Goal: Information Seeking & Learning: Learn about a topic

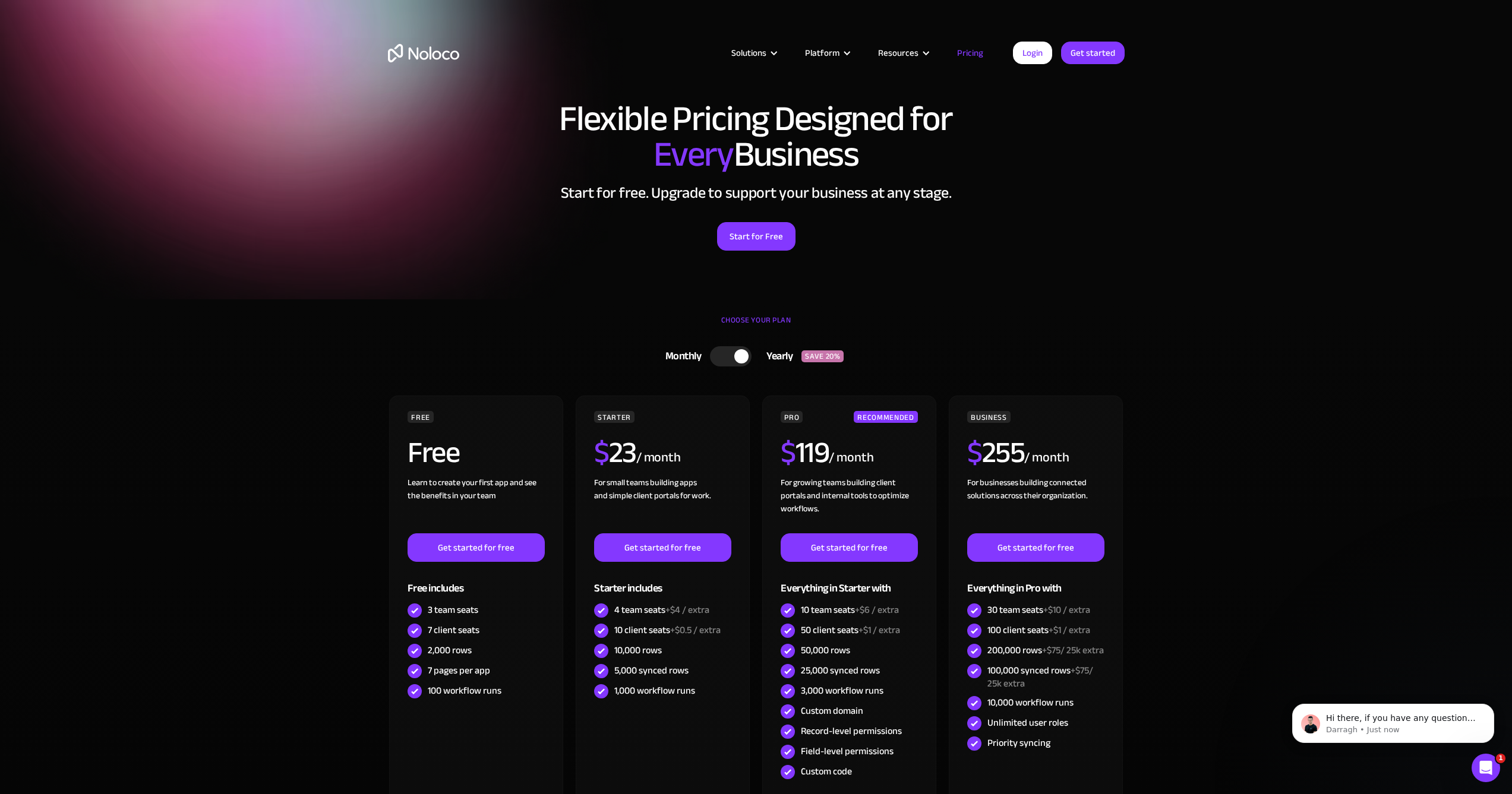
click at [743, 358] on div at bounding box center [742, 356] width 14 height 14
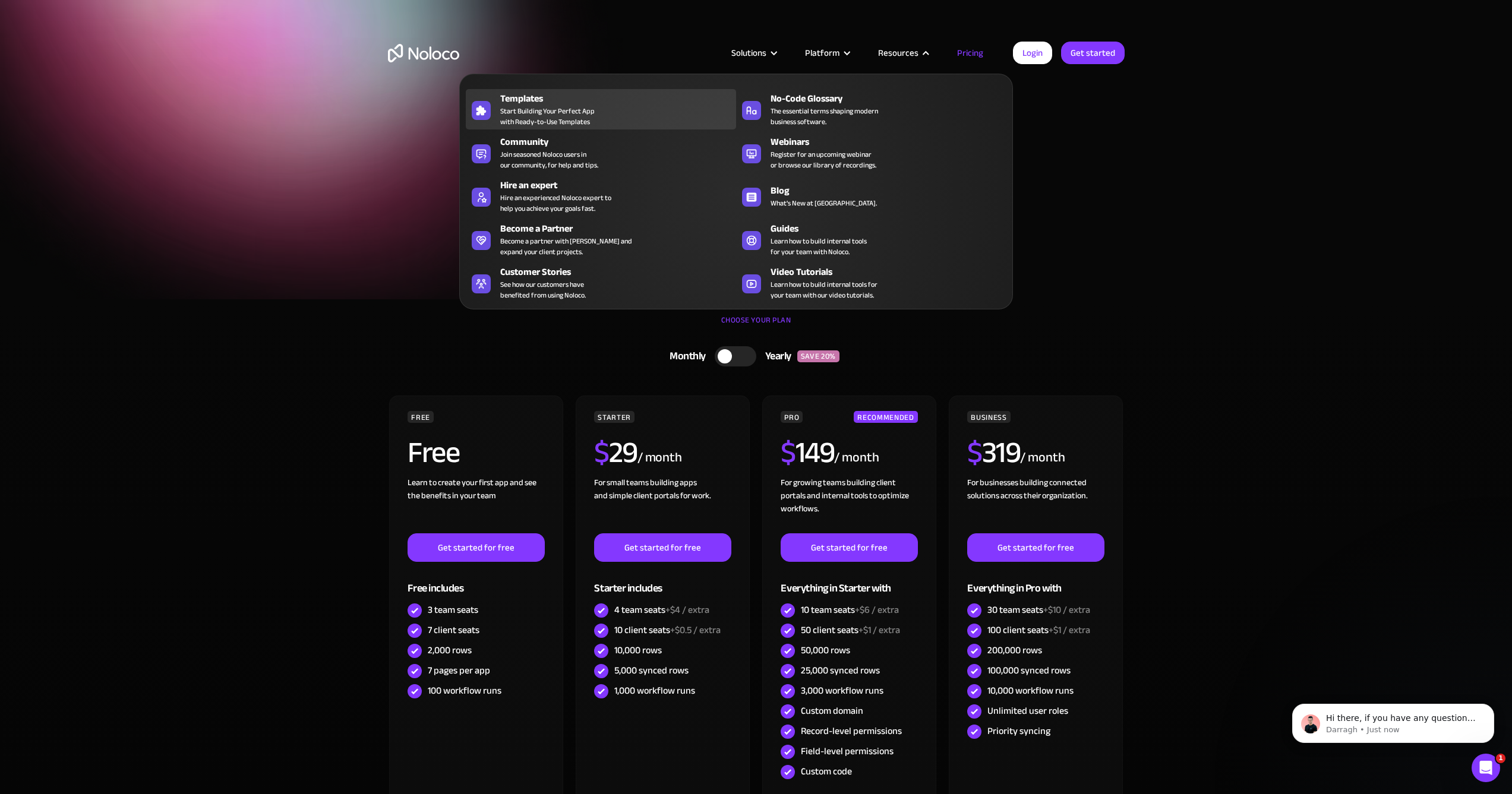
click at [505, 102] on div "Templates" at bounding box center [620, 99] width 241 height 14
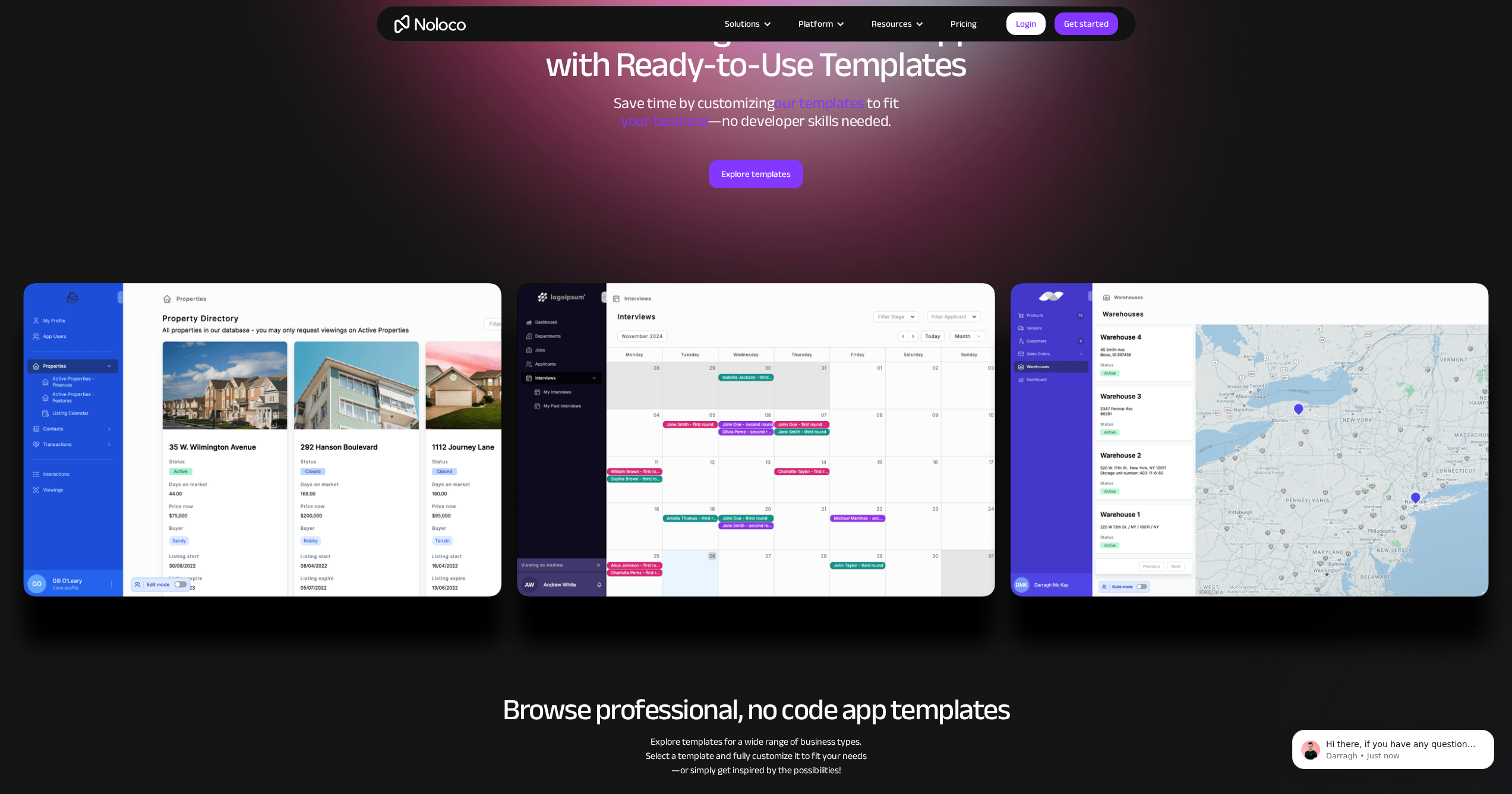
scroll to position [154, 0]
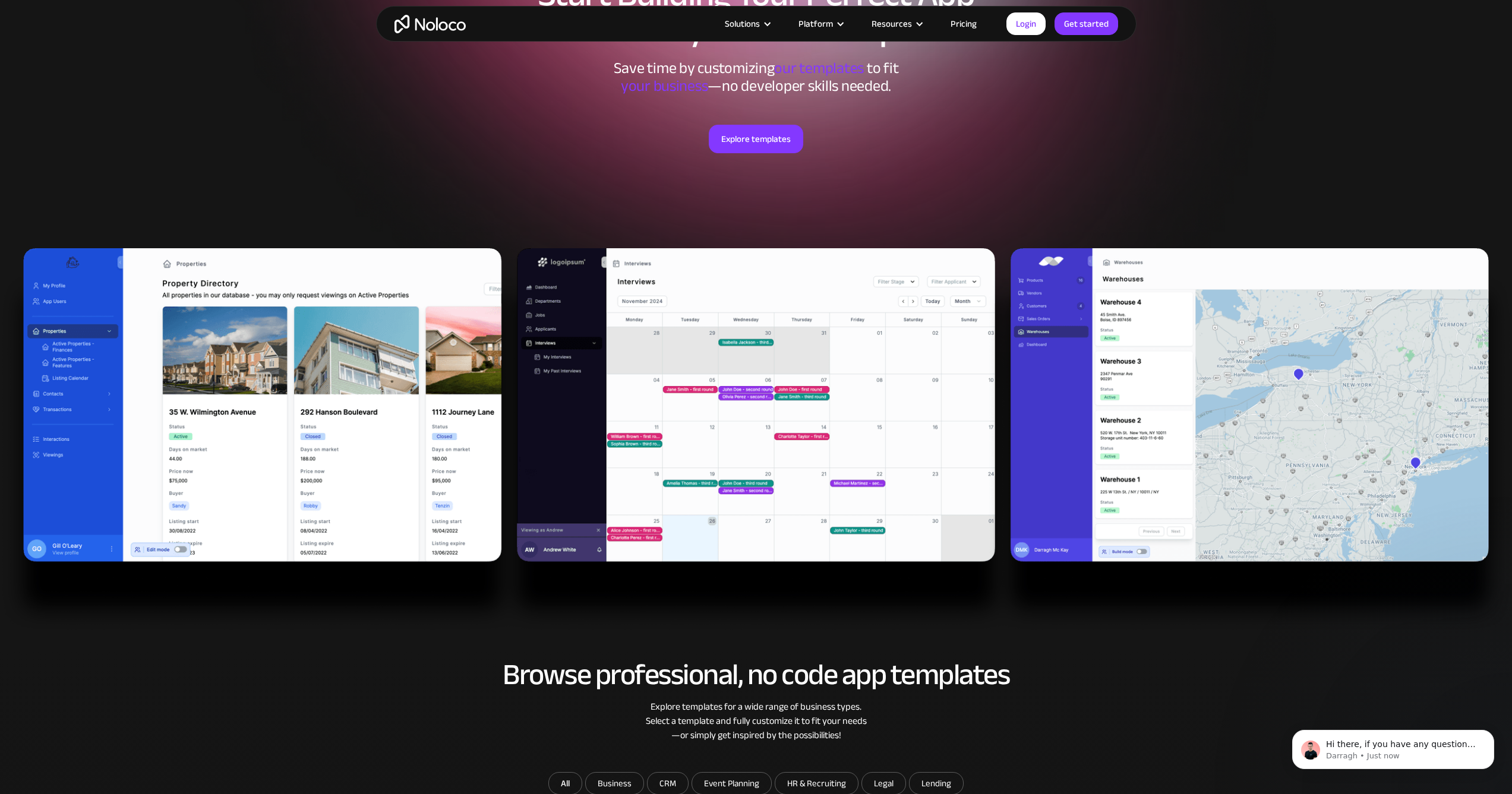
click at [235, 395] on img at bounding box center [756, 440] width 1512 height 384
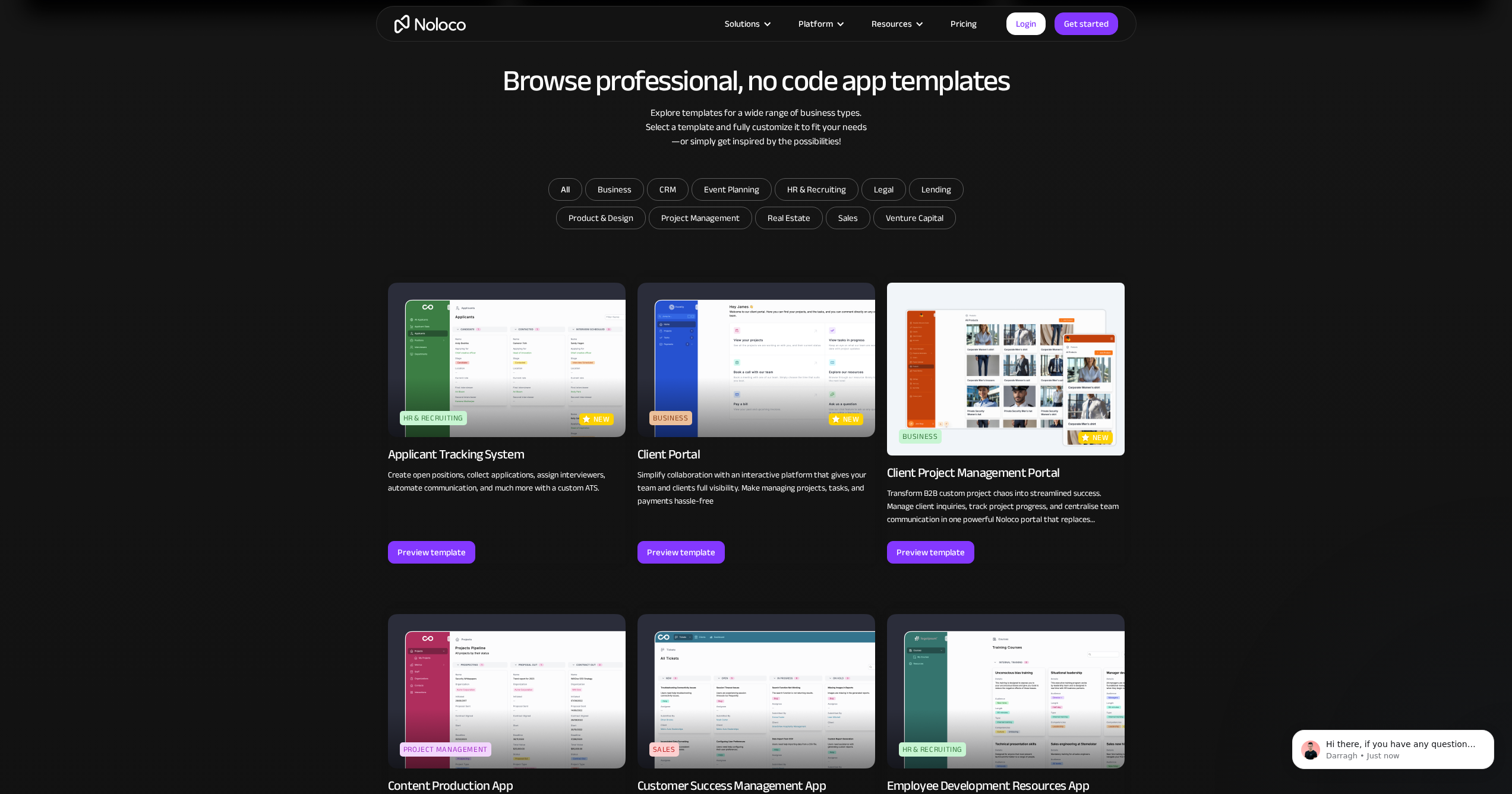
scroll to position [865, 0]
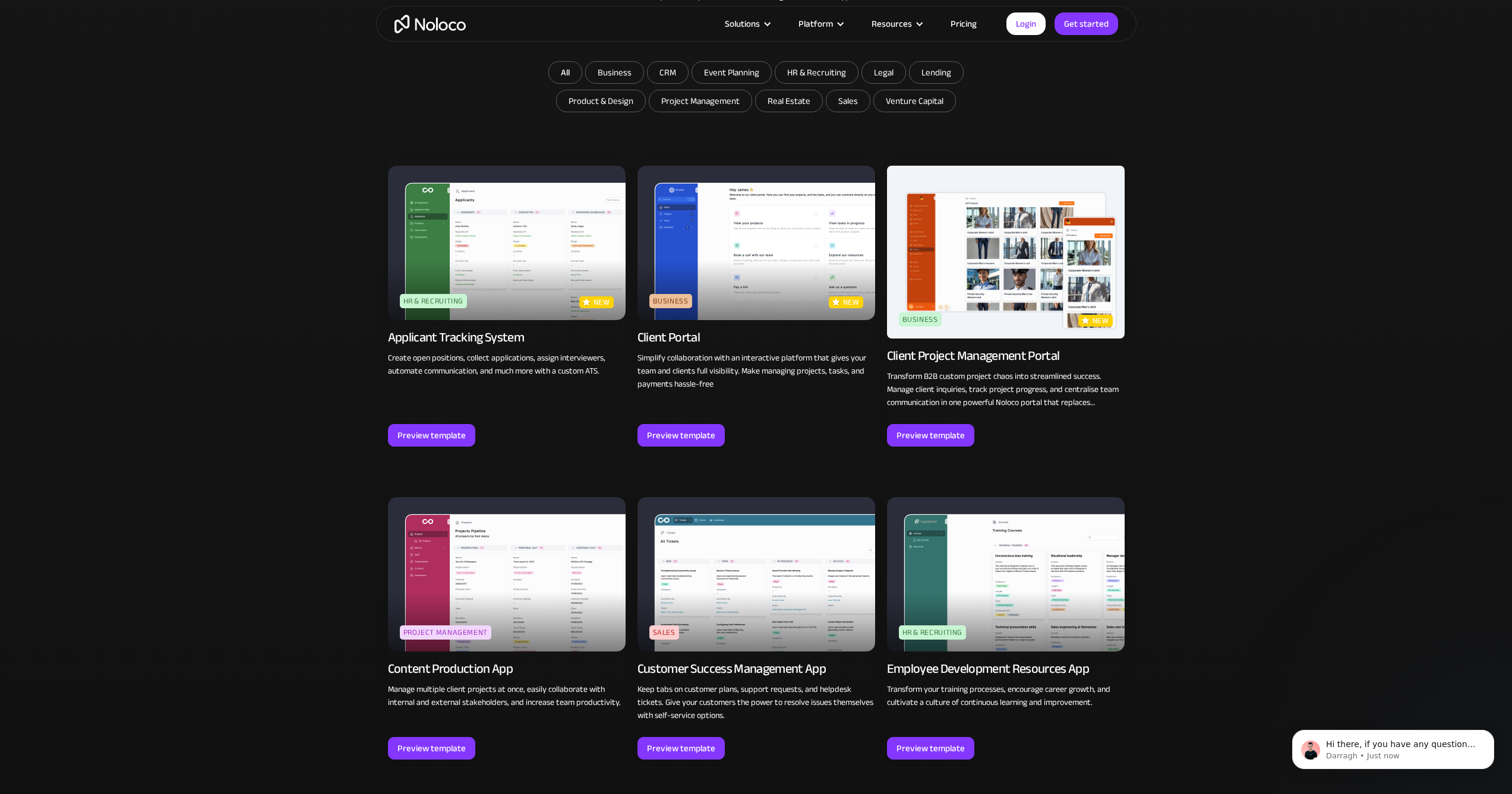
click at [517, 256] on img at bounding box center [507, 243] width 237 height 154
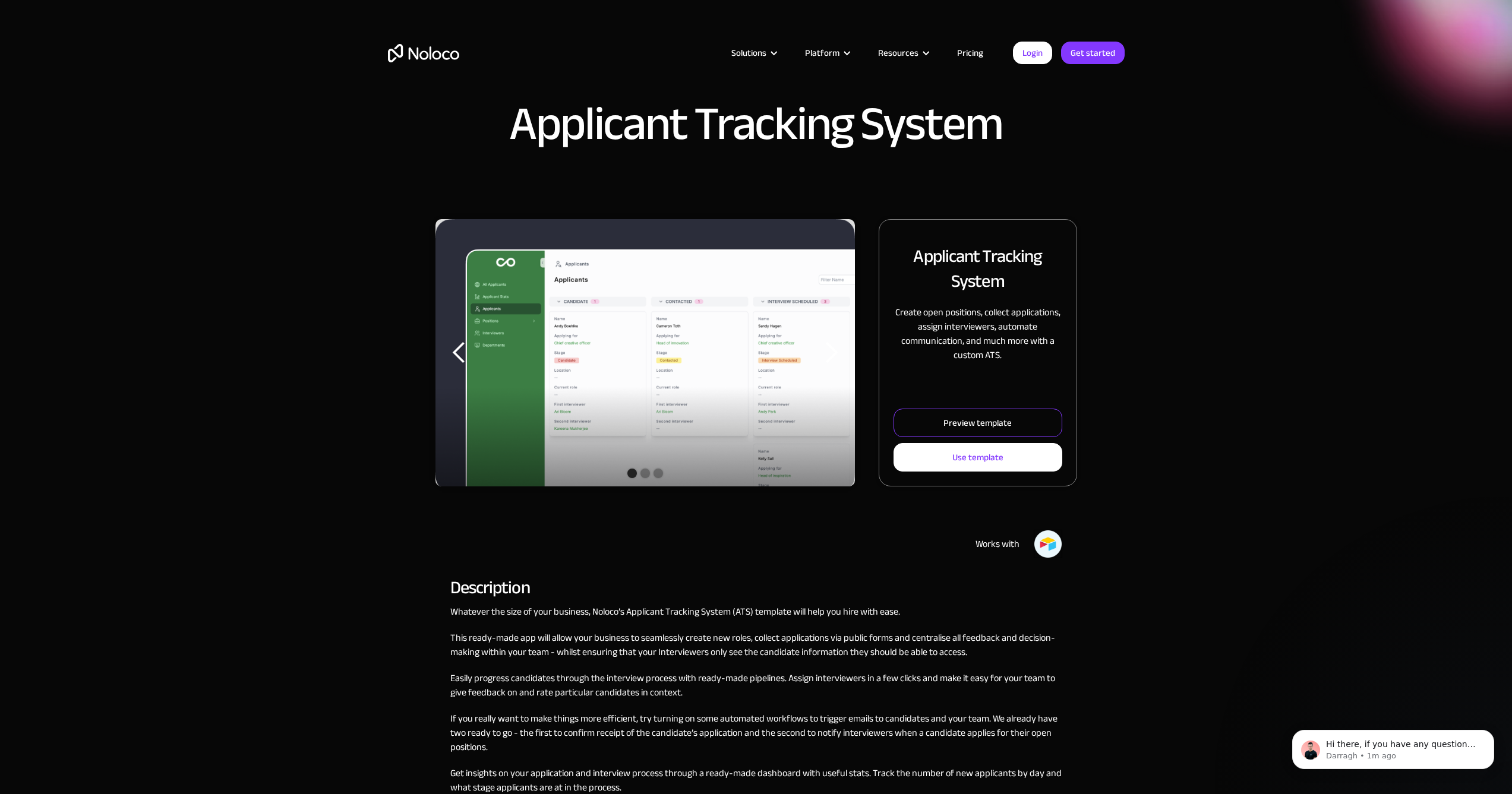
click at [984, 426] on div "Preview template" at bounding box center [977, 423] width 68 height 16
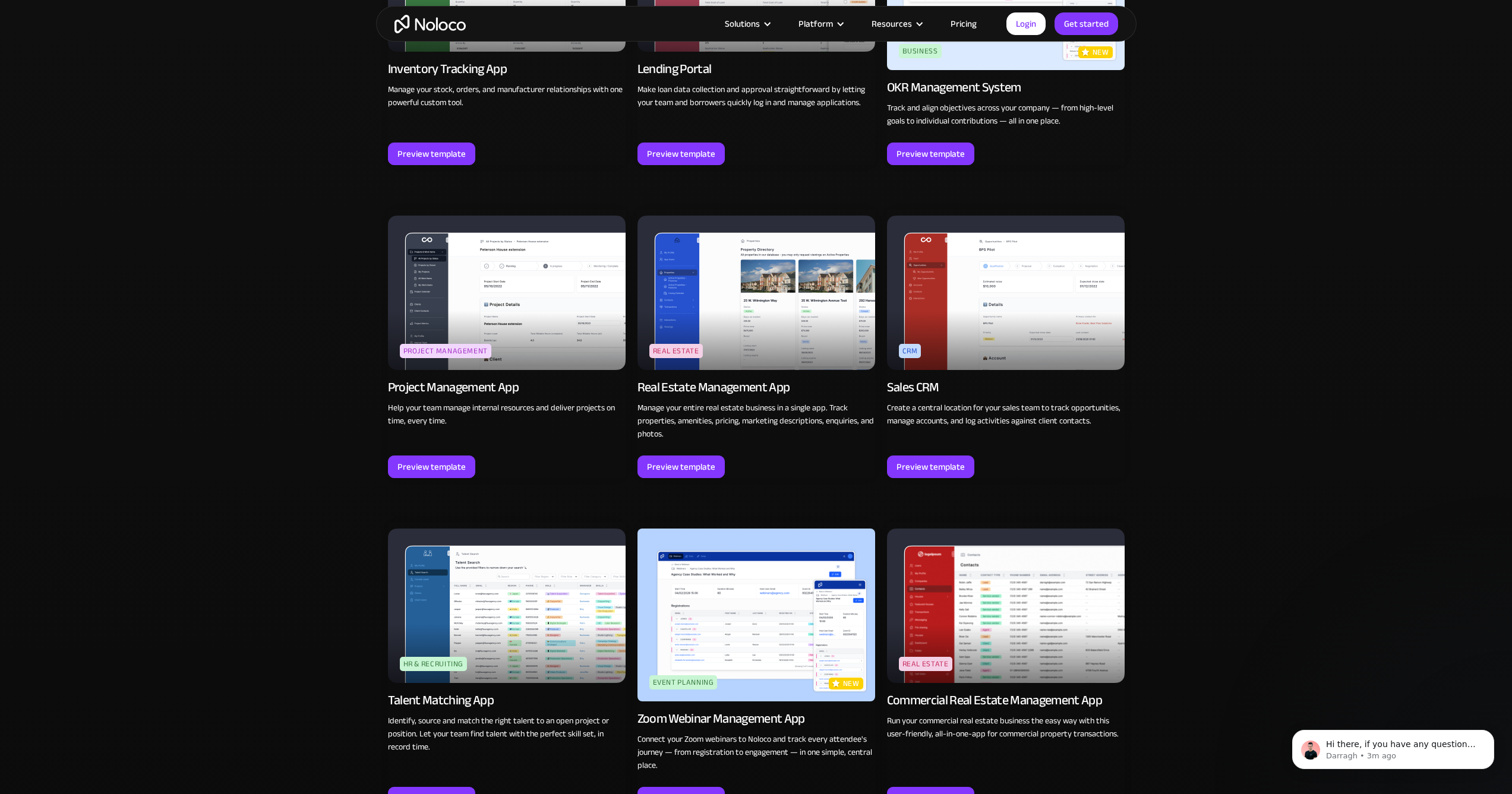
scroll to position [2112, 0]
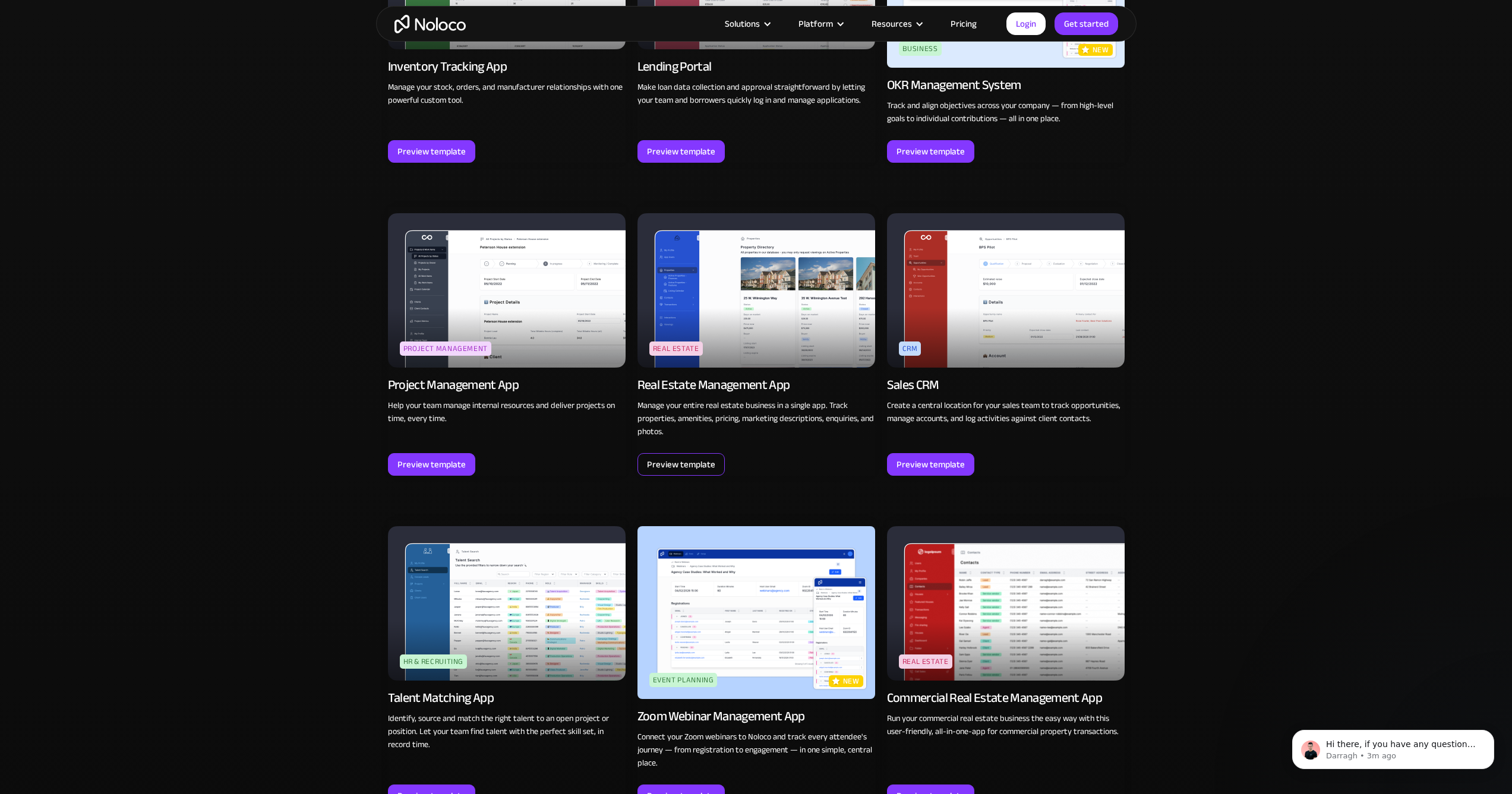
click at [678, 463] on div "Preview template" at bounding box center [681, 465] width 68 height 16
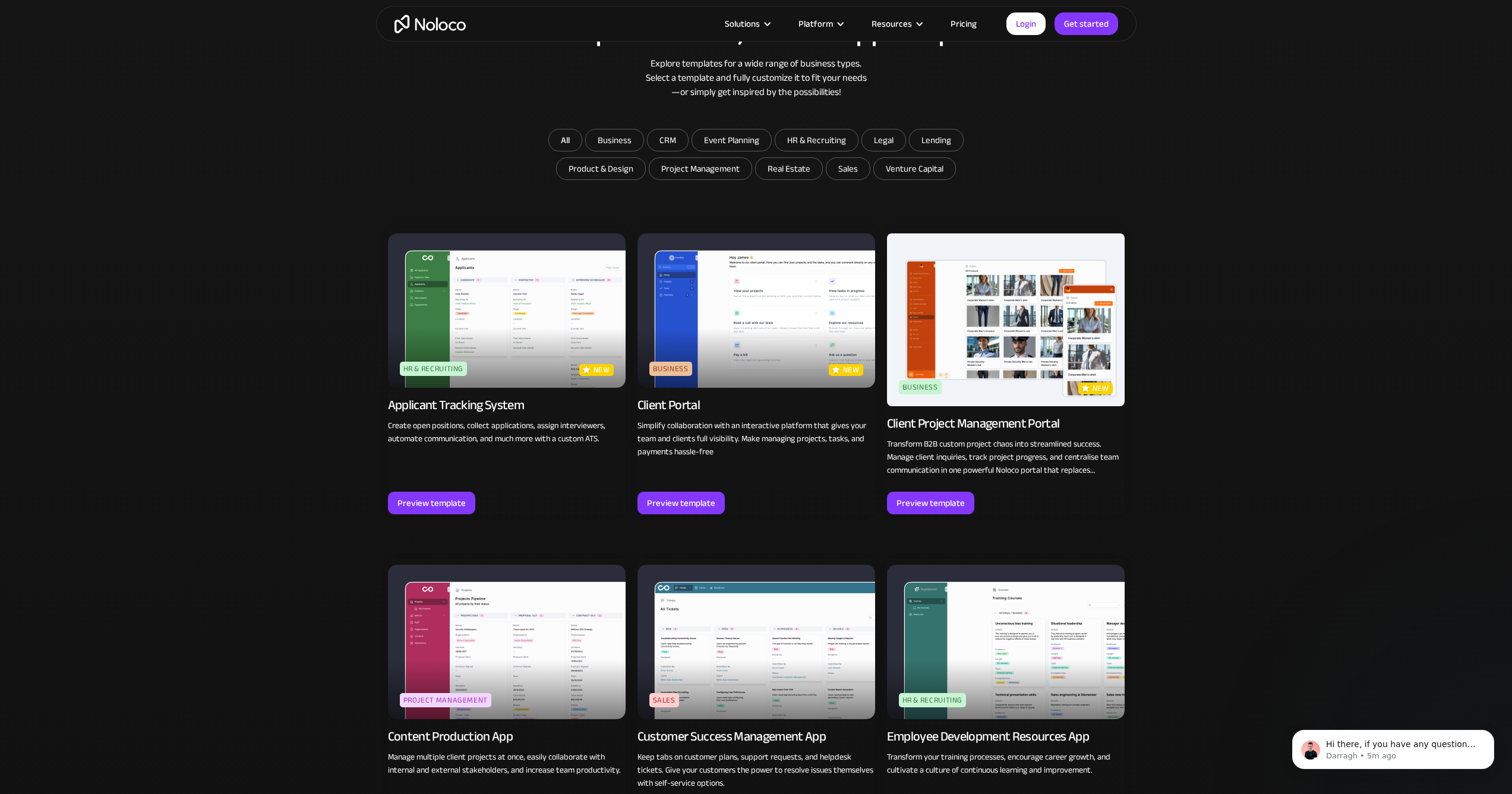
scroll to position [904, 0]
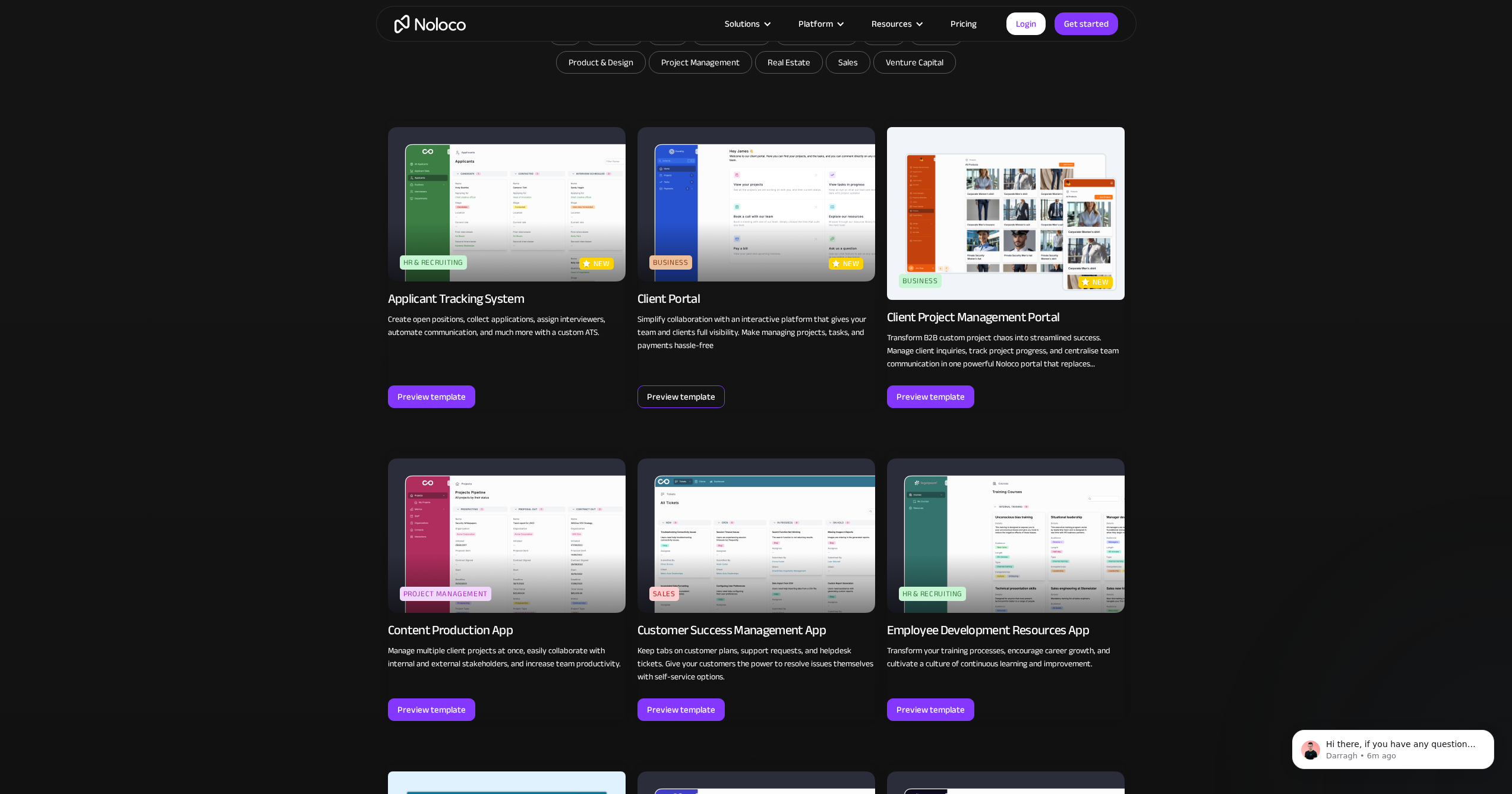
click at [680, 397] on div "Preview template" at bounding box center [681, 397] width 68 height 16
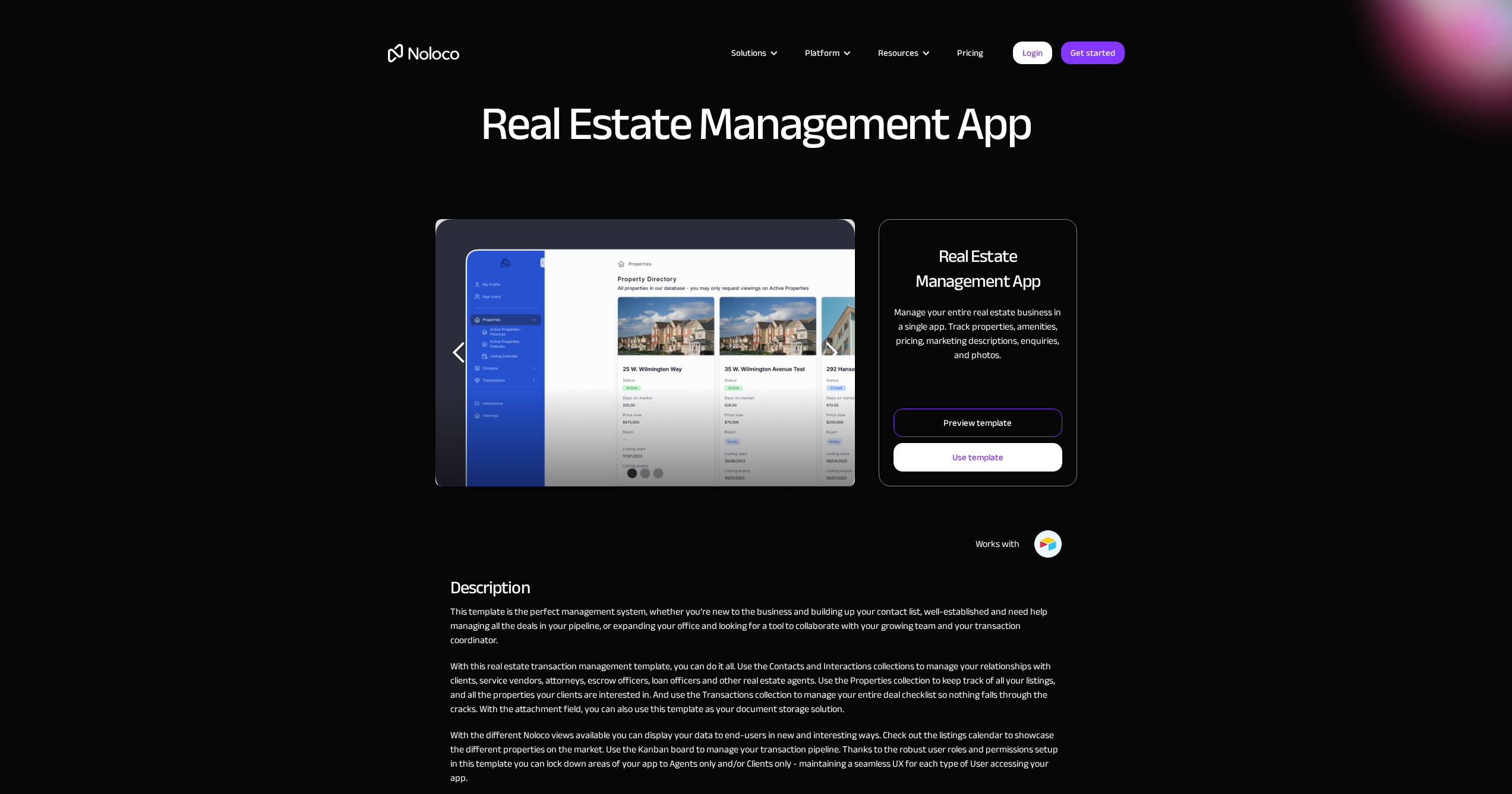
click at [938, 418] on link "Preview template" at bounding box center [977, 423] width 168 height 29
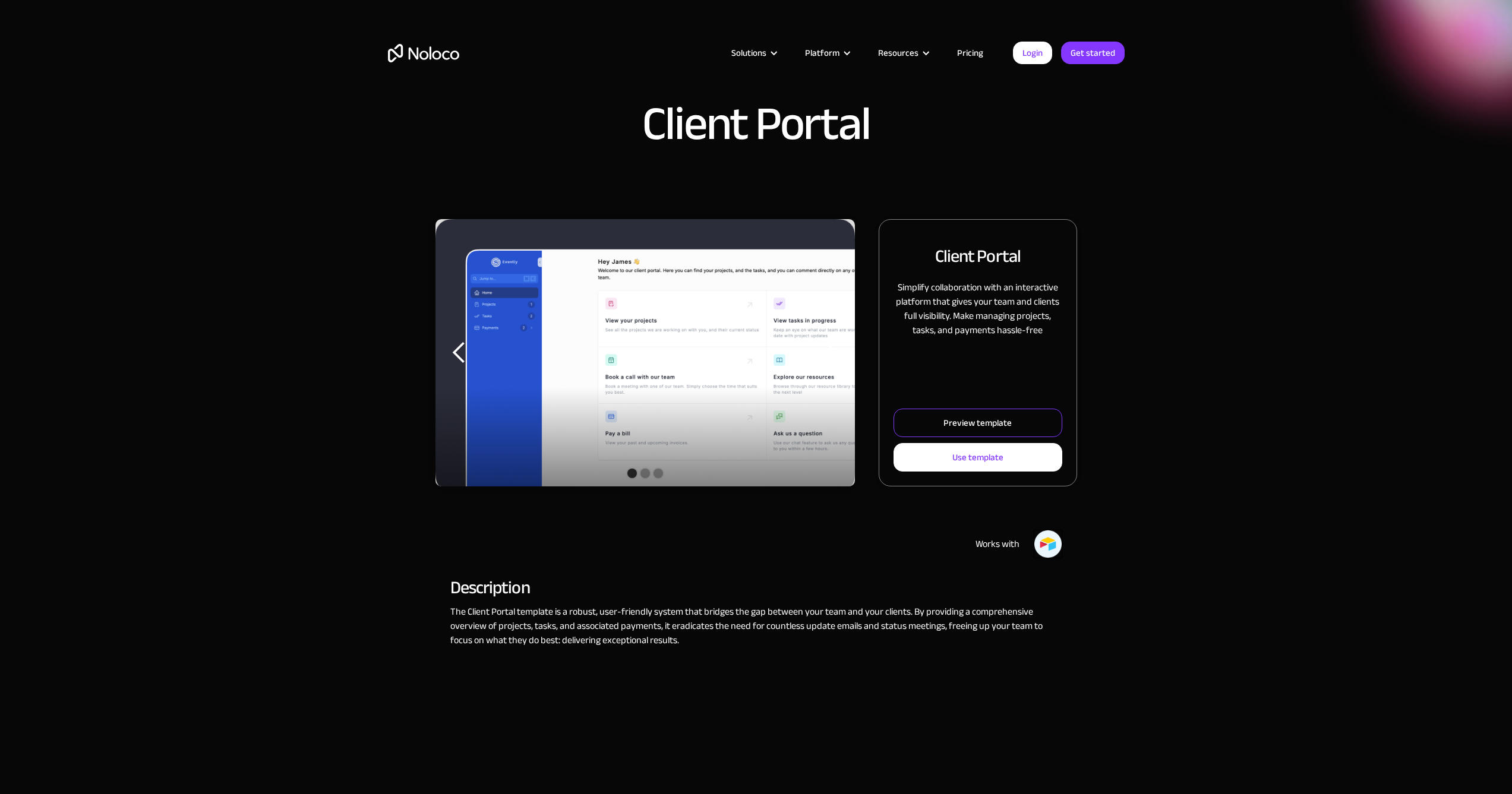
click at [961, 422] on div "Preview template" at bounding box center [977, 423] width 68 height 16
